Goal: Transaction & Acquisition: Purchase product/service

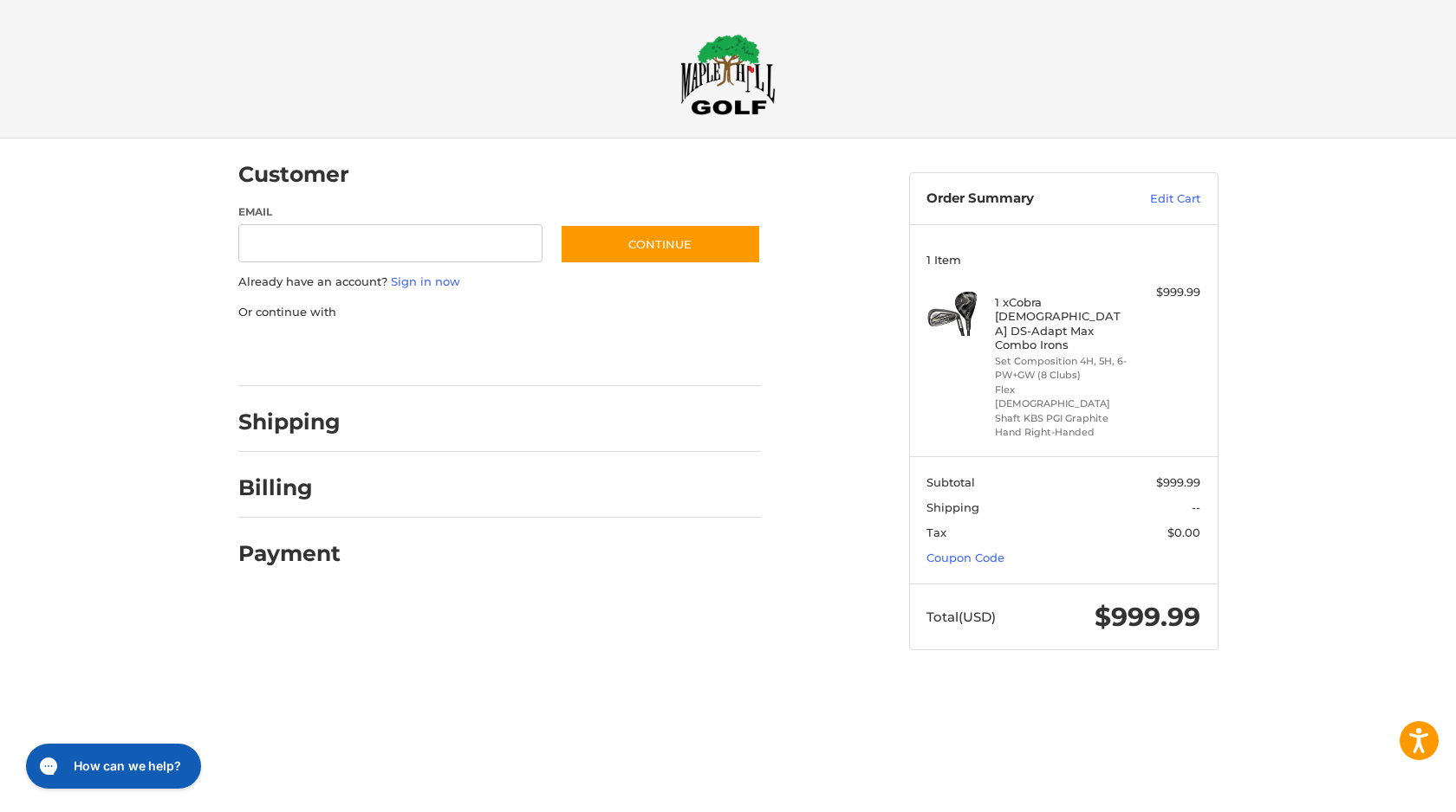
click at [0, 684] on div at bounding box center [0, 684] width 0 height 0
drag, startPoint x: 1034, startPoint y: 331, endPoint x: 1010, endPoint y: 303, distance: 36.9
click at [1010, 303] on h4 "1 x Cobra [DEMOGRAPHIC_DATA] DS-Adapt Max Combo Irons" at bounding box center [1060, 323] width 132 height 56
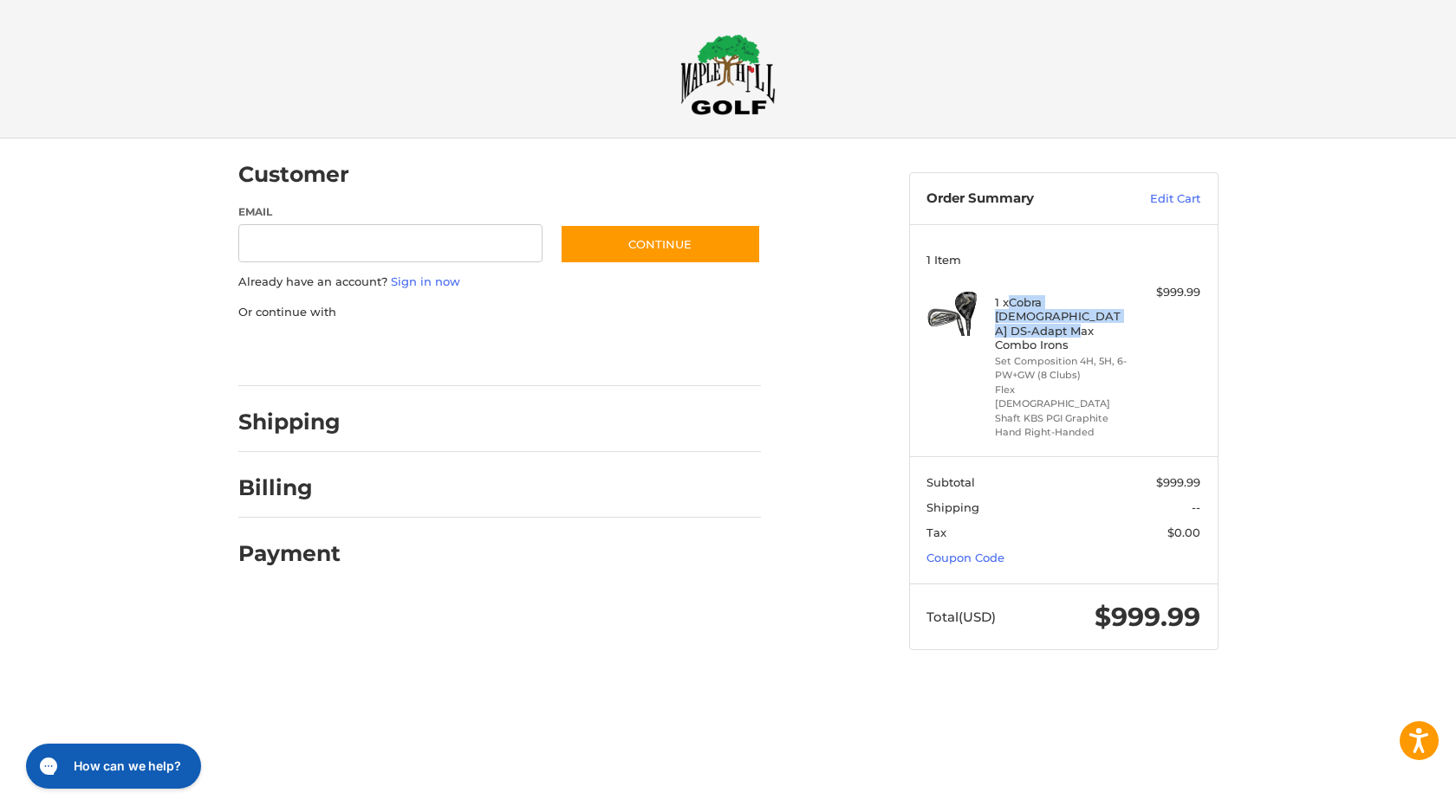
copy h4 "Cobra [DEMOGRAPHIC_DATA] DS-Adapt Max Combo Irons"
click at [417, 253] on input "Email" at bounding box center [391, 244] width 305 height 39
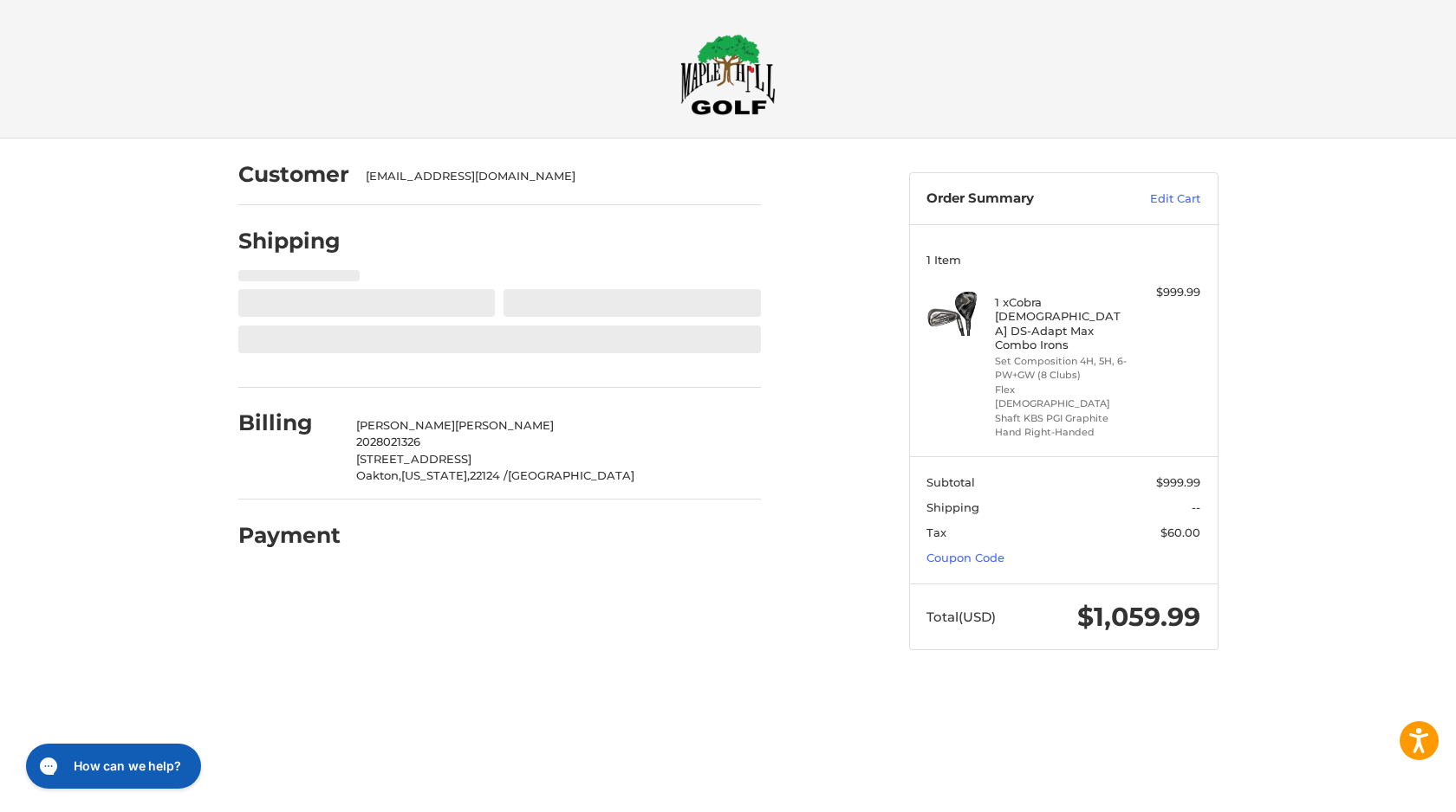
select select "**"
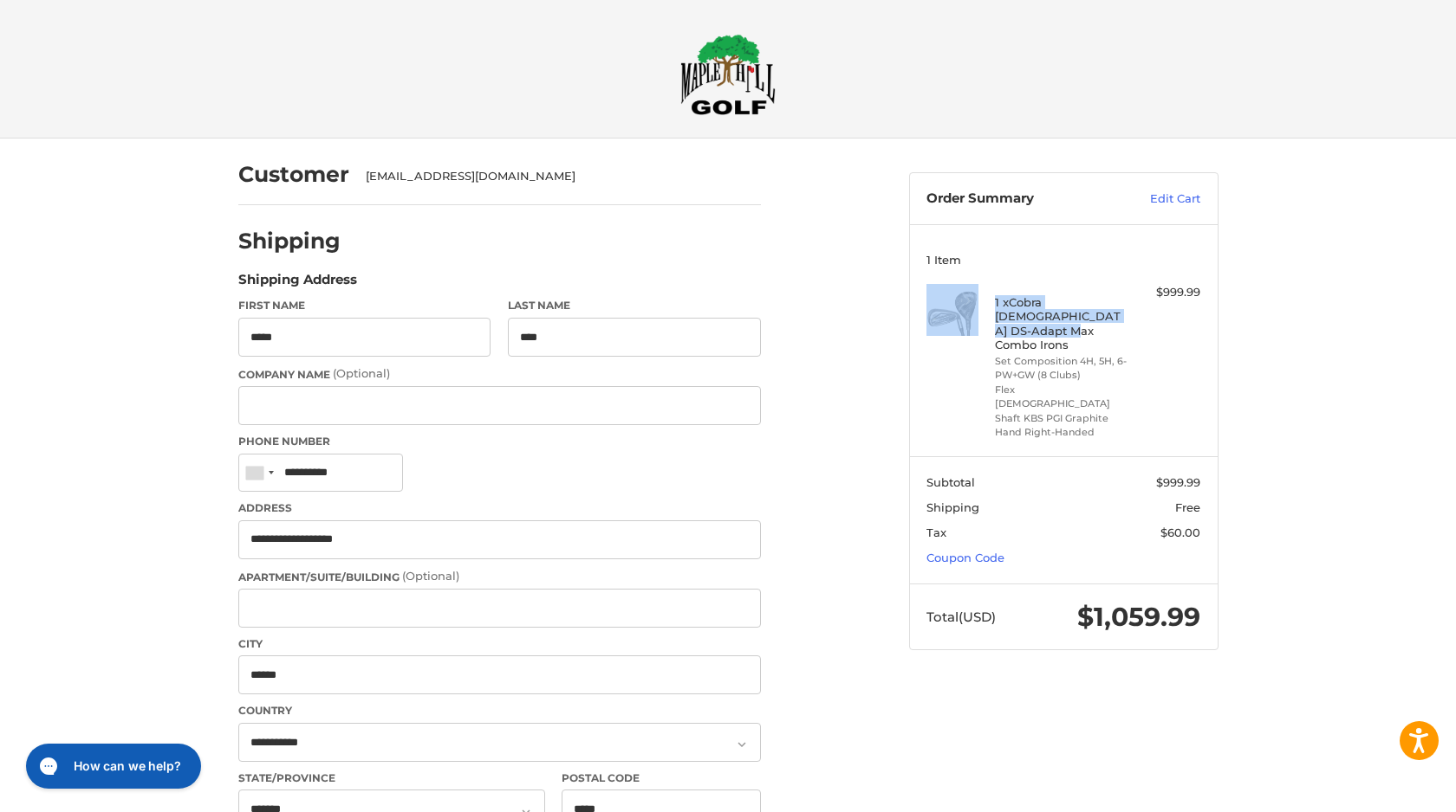
drag, startPoint x: 1031, startPoint y: 327, endPoint x: 988, endPoint y: 293, distance: 54.8
click at [988, 293] on div "1 x Cobra [DEMOGRAPHIC_DATA] DS-Adapt Max Combo Irons Set Composition 4H, 5H, 6…" at bounding box center [1063, 361] width 273 height 155
copy div "1 x Cobra [DEMOGRAPHIC_DATA] DS-Adapt Max Combo Irons"
